Goal: Information Seeking & Learning: Find specific fact

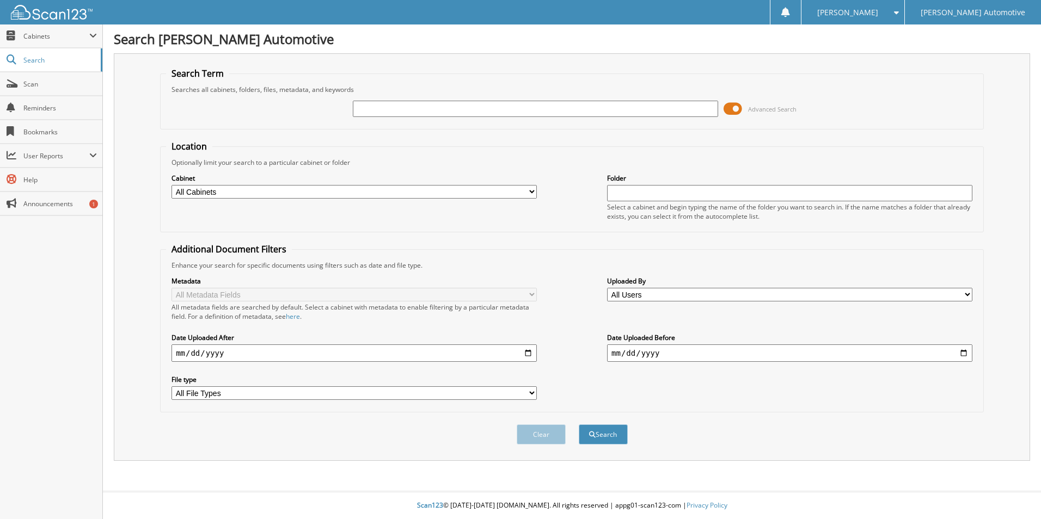
click at [564, 111] on input "text" at bounding box center [535, 109] width 365 height 16
type input "55877"
click at [600, 435] on button "Search" at bounding box center [603, 434] width 49 height 20
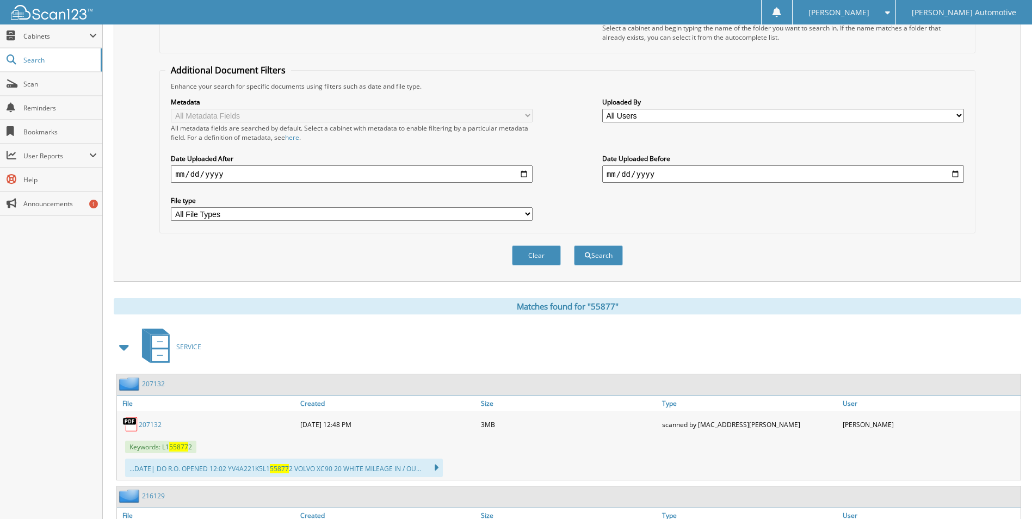
scroll to position [272, 0]
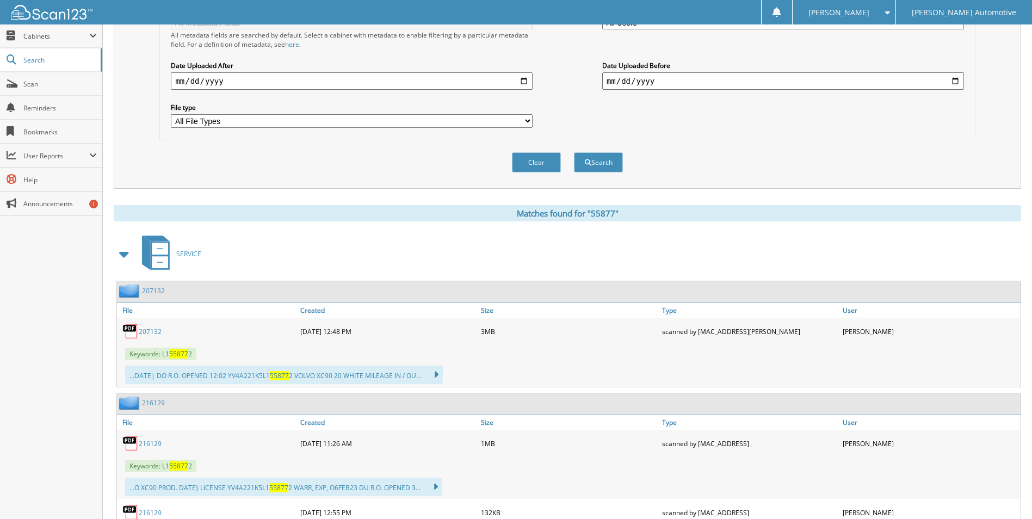
click at [126, 258] on span at bounding box center [124, 254] width 15 height 20
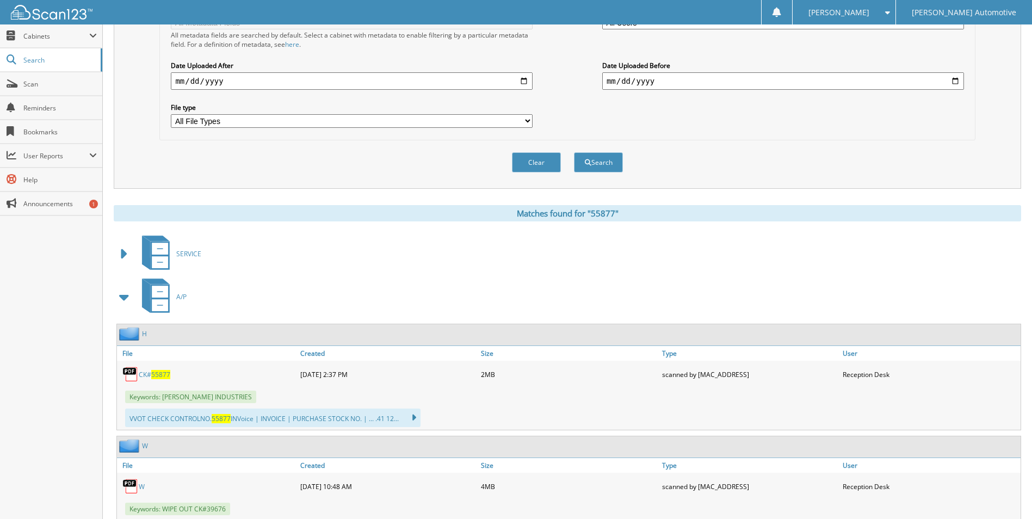
click at [163, 373] on span "55877" at bounding box center [160, 374] width 19 height 9
